Goal: Find contact information: Obtain details needed to contact an individual or organization

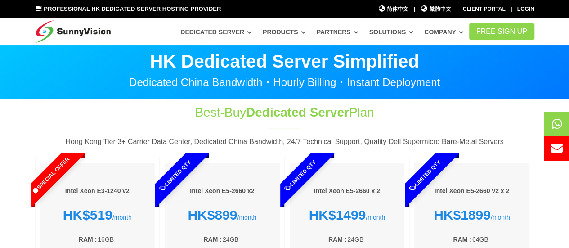
click at [10, 151] on section "Best-Buy Dedicated Server Plan Hong Kong Tier 3+ Carrier Data Center, Dedicated…" at bounding box center [284, 242] width 569 height 287
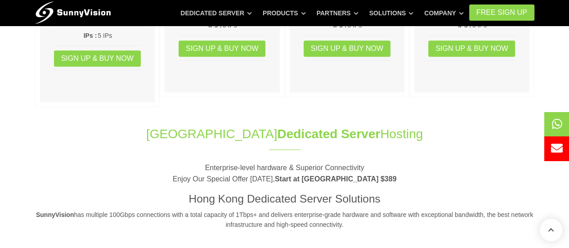
scroll to position [315, 0]
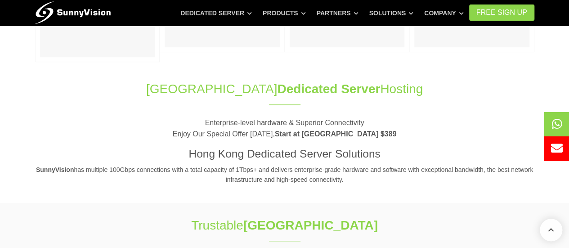
click at [13, 156] on section "Hong Kong Dedicated Server Hosting Enterprise-level hardware & Superior Connect…" at bounding box center [284, 137] width 569 height 132
drag, startPoint x: 13, startPoint y: 156, endPoint x: 112, endPoint y: 192, distance: 105.5
click at [112, 192] on section "Hong Kong Dedicated Server Hosting Enterprise-level hardware & Superior Connect…" at bounding box center [284, 137] width 569 height 132
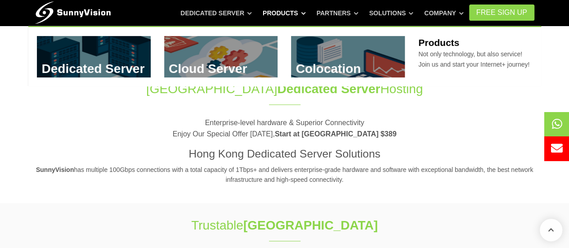
click at [306, 14] on icon at bounding box center [303, 13] width 4 height 5
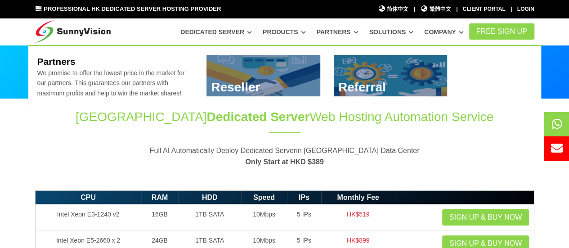
click at [355, 33] on link "Partners" at bounding box center [337, 32] width 42 height 16
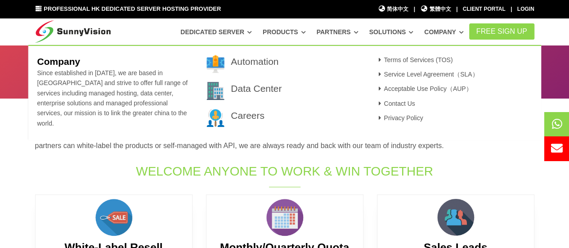
click at [463, 29] on link "Company" at bounding box center [444, 32] width 40 height 16
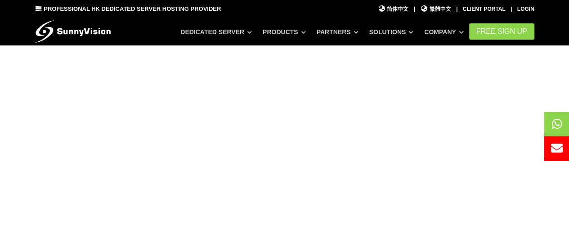
scroll to position [180, 0]
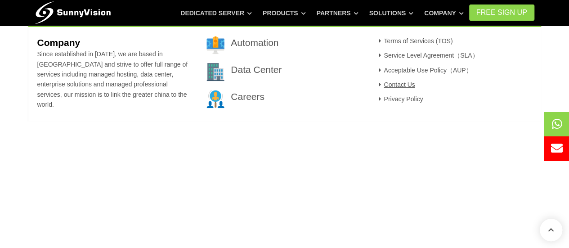
click at [411, 85] on link "Contact Us" at bounding box center [395, 84] width 39 height 7
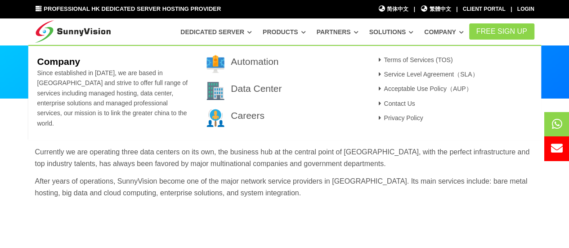
click at [463, 34] on icon at bounding box center [461, 32] width 4 height 5
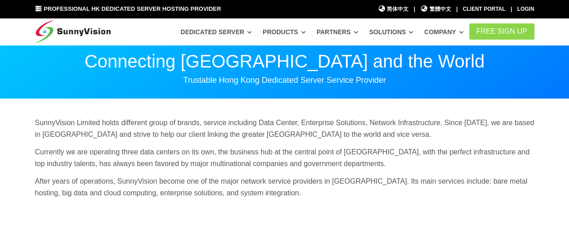
click at [463, 34] on icon at bounding box center [461, 32] width 4 height 5
click at [463, 31] on icon at bounding box center [461, 32] width 4 height 5
click at [463, 35] on icon at bounding box center [461, 32] width 4 height 5
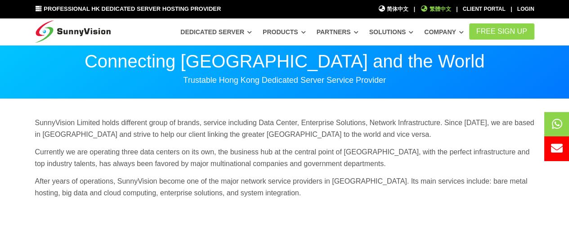
click at [443, 10] on span "繁體中文" at bounding box center [435, 9] width 31 height 9
